Goal: Task Accomplishment & Management: Manage account settings

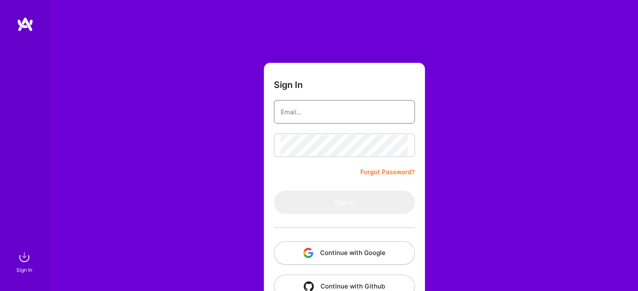
click at [301, 107] on input "email" at bounding box center [344, 111] width 127 height 21
type input "[EMAIL_ADDRESS][DOMAIN_NAME]"
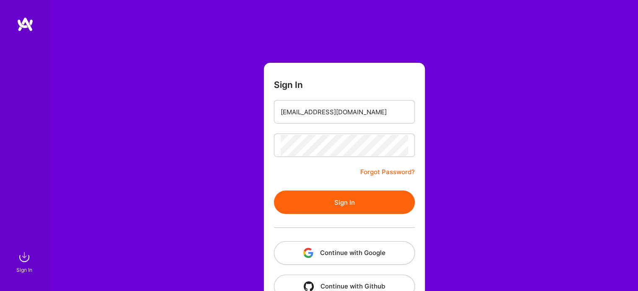
click at [345, 203] on button "Sign In" at bounding box center [344, 202] width 141 height 23
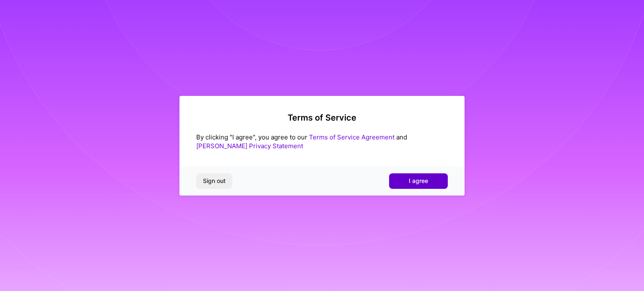
click at [414, 179] on span "I agree" at bounding box center [418, 181] width 19 height 8
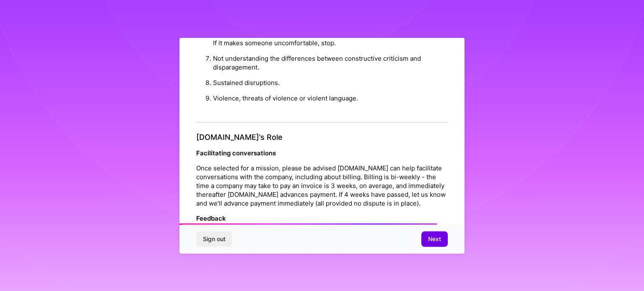
scroll to position [889, 0]
